Goal: Task Accomplishment & Management: Complete application form

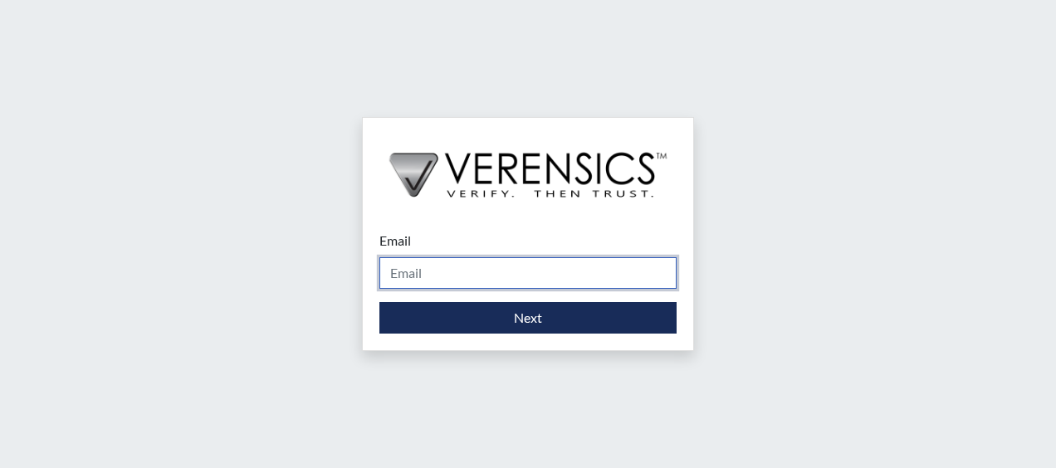
click at [437, 280] on input "Email" at bounding box center [527, 273] width 297 height 32
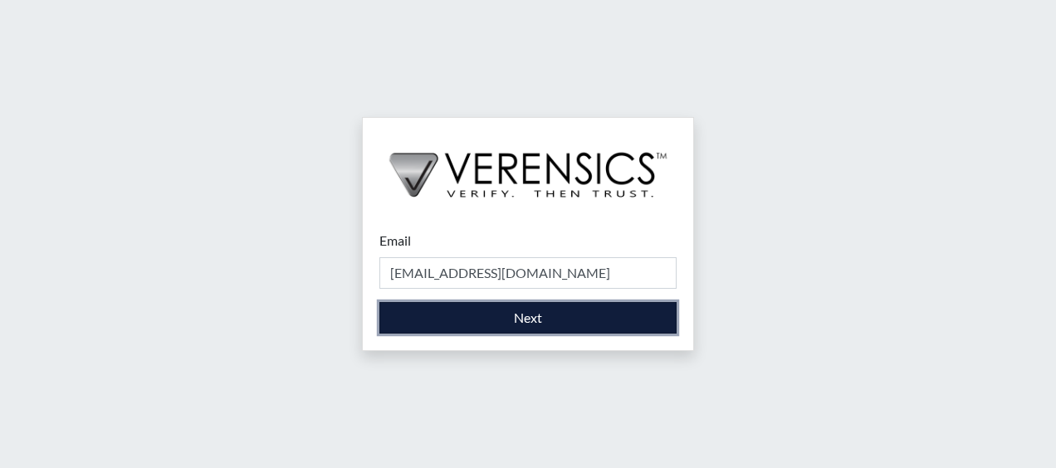
click at [520, 321] on button "Next" at bounding box center [527, 318] width 297 height 32
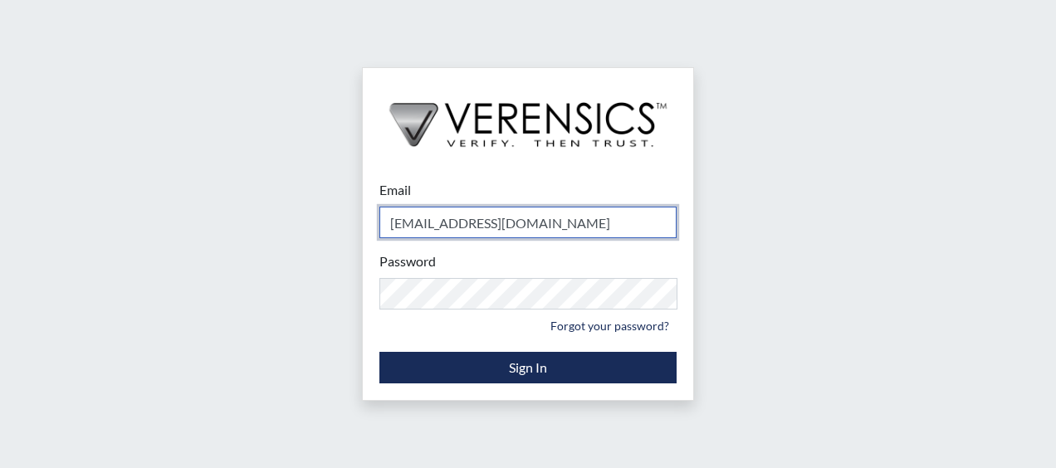
type input "[PERSON_NAME][EMAIL_ADDRESS][PERSON_NAME][DOMAIN_NAME]"
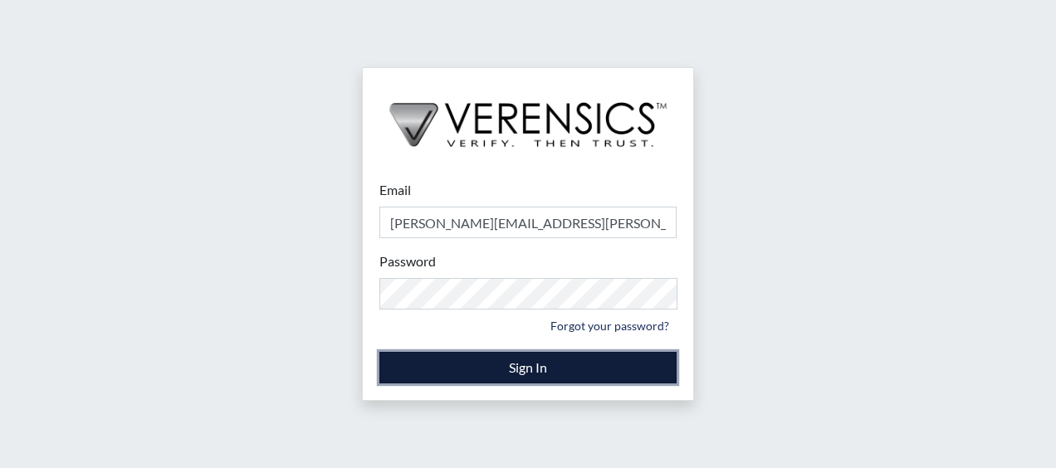
click at [513, 371] on button "Sign In" at bounding box center [527, 368] width 297 height 32
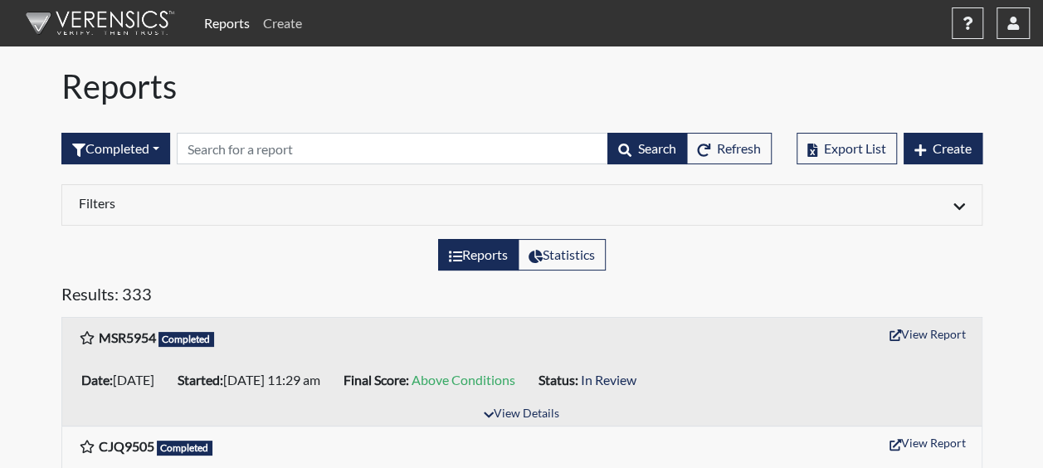
click at [281, 27] on link "Create" at bounding box center [282, 23] width 52 height 33
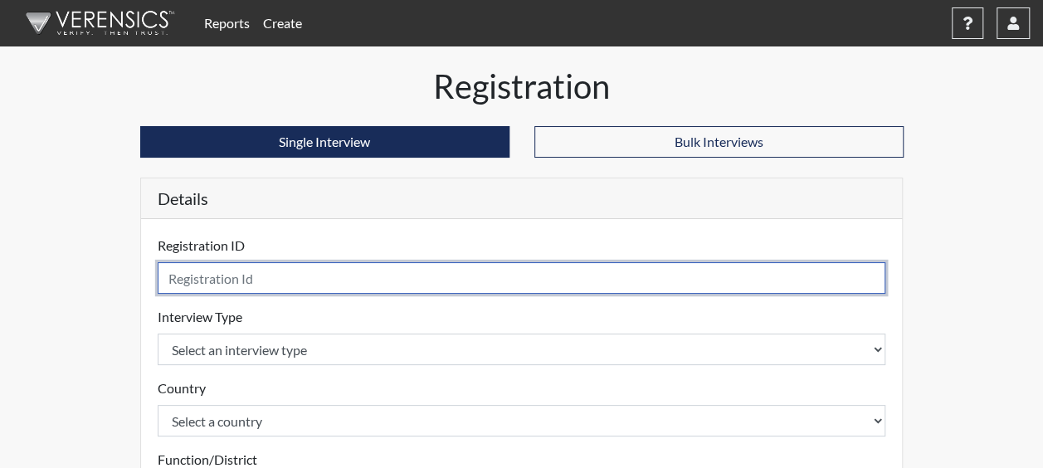
click at [231, 289] on input "text" at bounding box center [522, 278] width 729 height 32
type input "SCK9169"
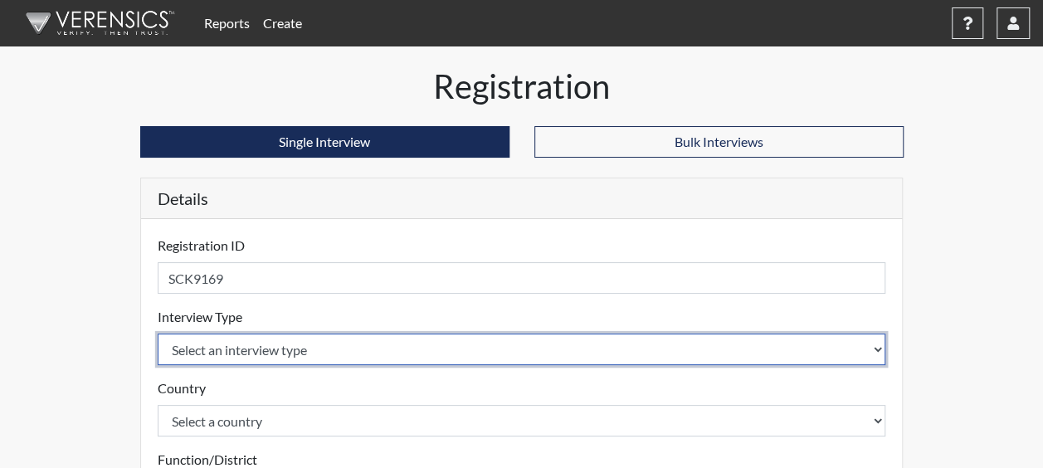
click at [242, 354] on select "Select an interview type Corrections Pre-Employment" at bounding box center [522, 350] width 729 height 32
select select "ff733e93-e1bf-11ea-9c9f-0eff0cf7eb8f"
click at [158, 334] on select "Select an interview type Corrections Pre-Employment" at bounding box center [522, 350] width 729 height 32
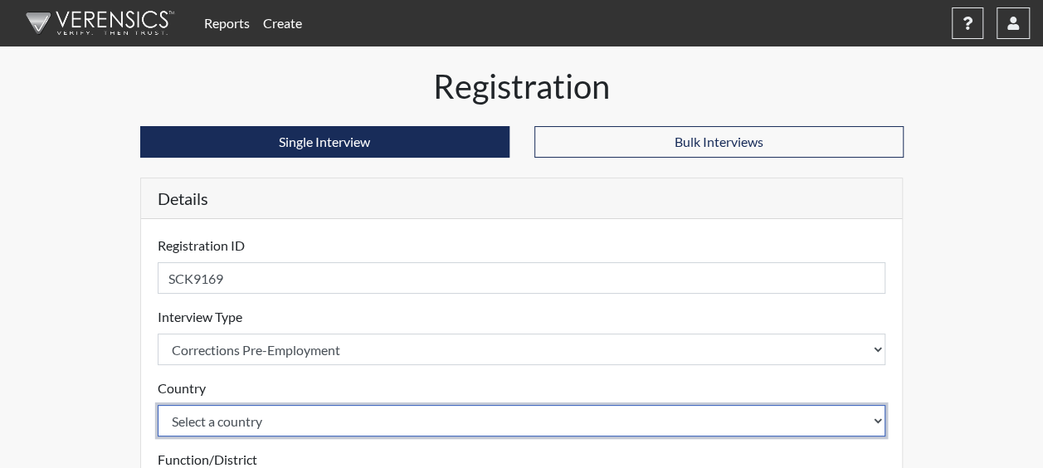
click at [236, 416] on select "Select a country [GEOGRAPHIC_DATA] [GEOGRAPHIC_DATA]" at bounding box center [522, 421] width 729 height 32
select select "united-states-of-[GEOGRAPHIC_DATA]"
click at [158, 405] on select "Select a country [GEOGRAPHIC_DATA] [GEOGRAPHIC_DATA]" at bounding box center [522, 421] width 729 height 32
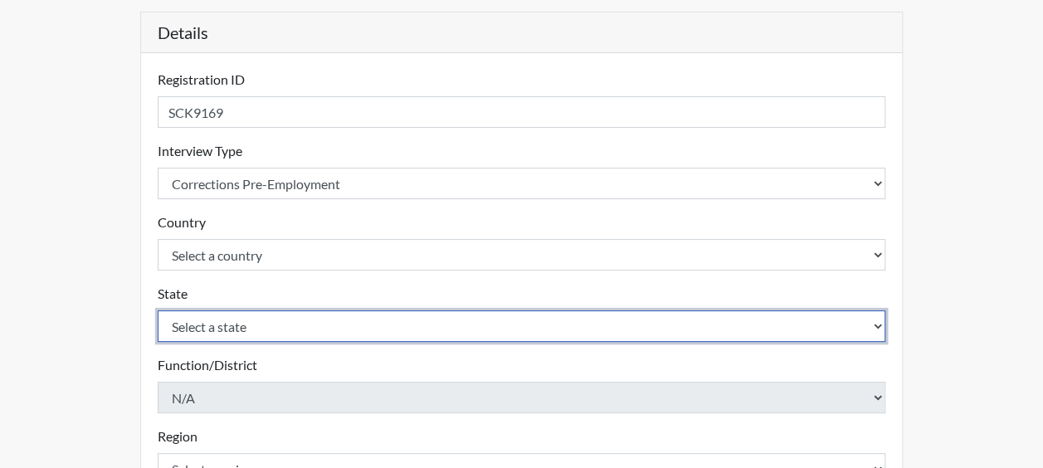
click at [249, 333] on select "Select a state [US_STATE] [US_STATE] [US_STATE] [US_STATE] [US_STATE] [US_STATE…" at bounding box center [522, 326] width 729 height 32
select select "GA"
click at [158, 310] on select "Select a state [US_STATE] [US_STATE] [US_STATE] [US_STATE] [US_STATE] [US_STATE…" at bounding box center [522, 326] width 729 height 32
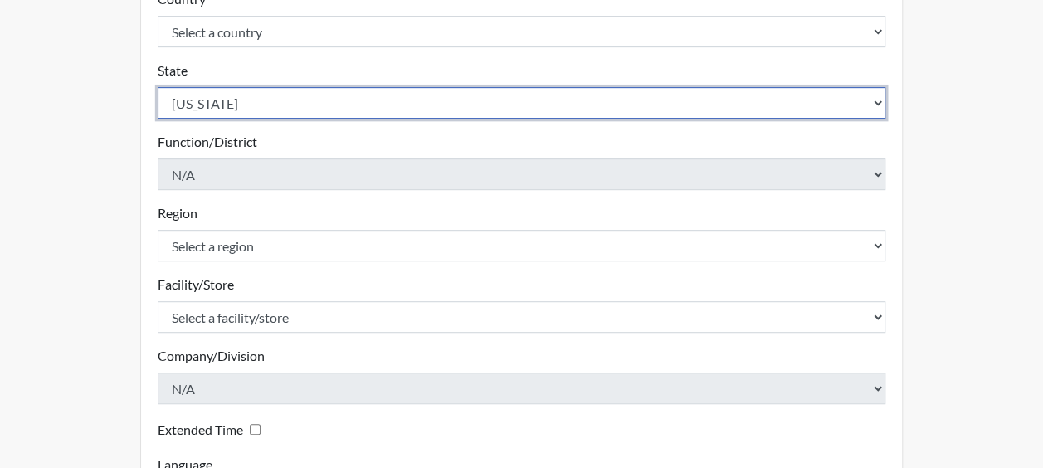
scroll to position [415, 0]
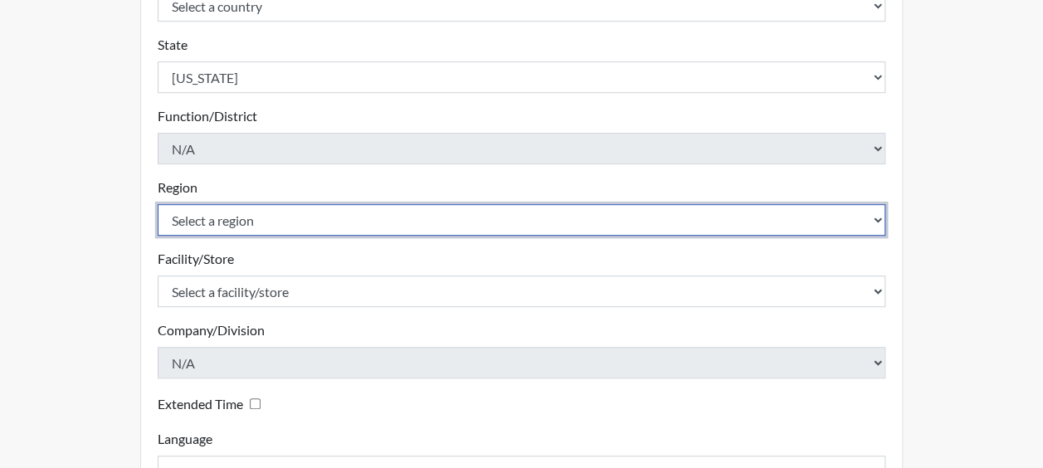
click at [222, 217] on select "Select a region [GEOGRAPHIC_DATA]" at bounding box center [522, 220] width 729 height 32
select select "51976826-f18e-4b67-8d3b-b0a0fa2f97ff"
click at [158, 204] on select "Select a region [GEOGRAPHIC_DATA]" at bounding box center [522, 220] width 729 height 32
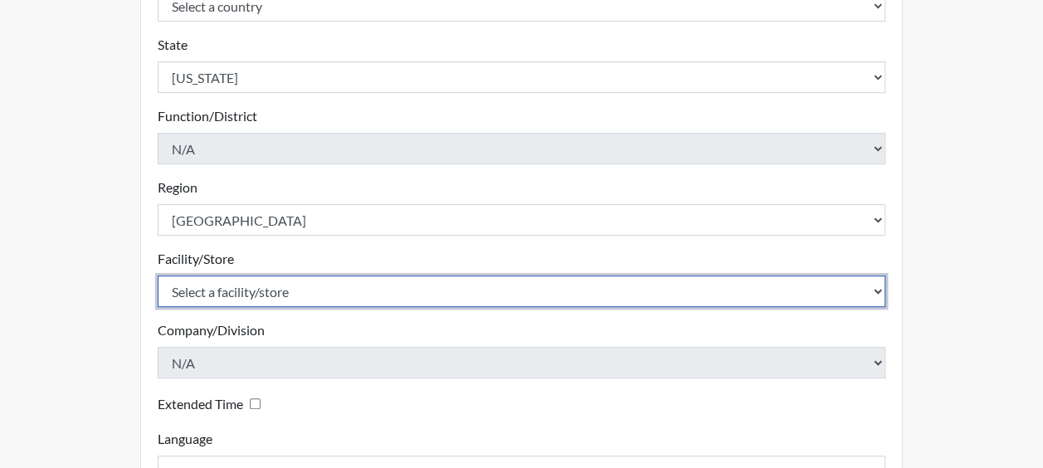
click at [249, 289] on select "Select a facility/store Dodge SP" at bounding box center [522, 292] width 729 height 32
select select "76580185-3f32-4970-b767-aa2f0b4506fa"
click at [158, 276] on select "Select a facility/store Dodge SP" at bounding box center [522, 292] width 729 height 32
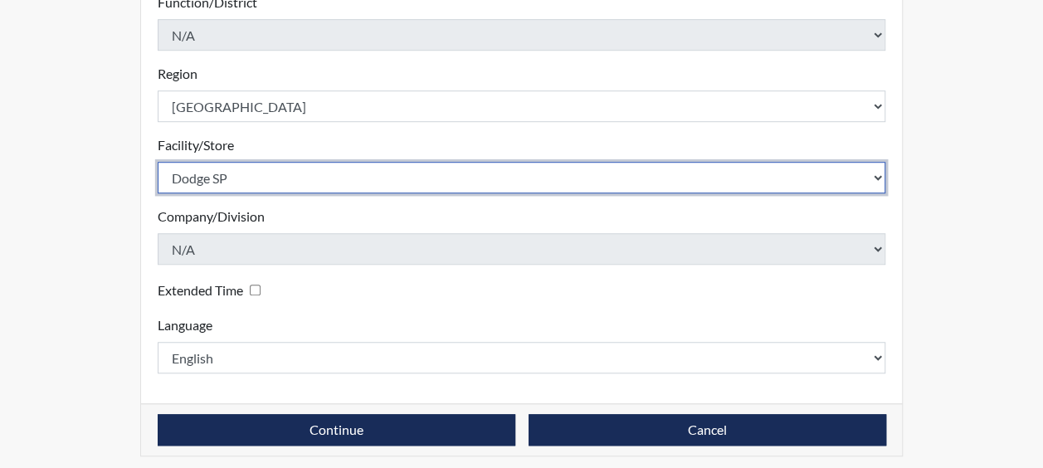
scroll to position [535, 0]
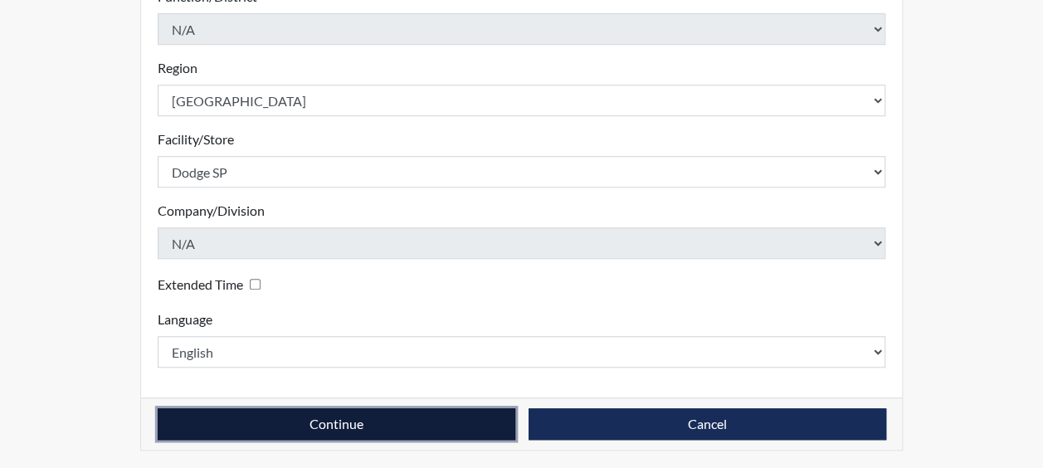
click at [320, 415] on button "Continue" at bounding box center [337, 424] width 358 height 32
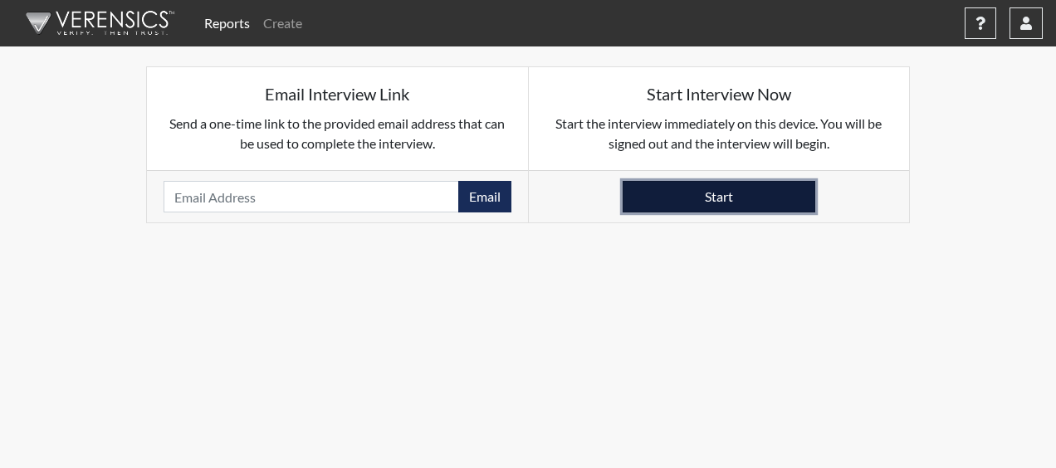
click at [657, 207] on button "Start" at bounding box center [719, 197] width 193 height 32
